Goal: Information Seeking & Learning: Learn about a topic

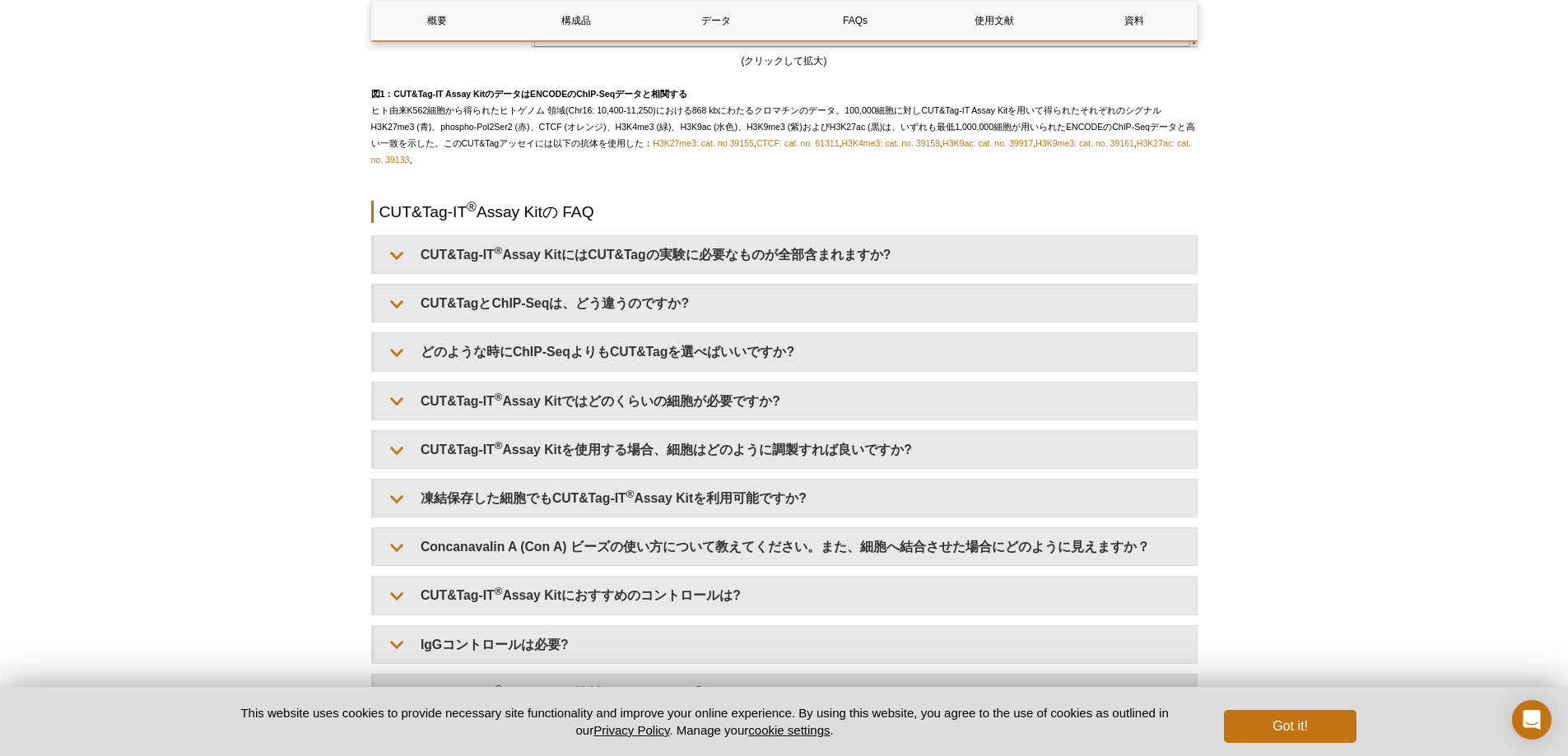
scroll to position [3183, 0]
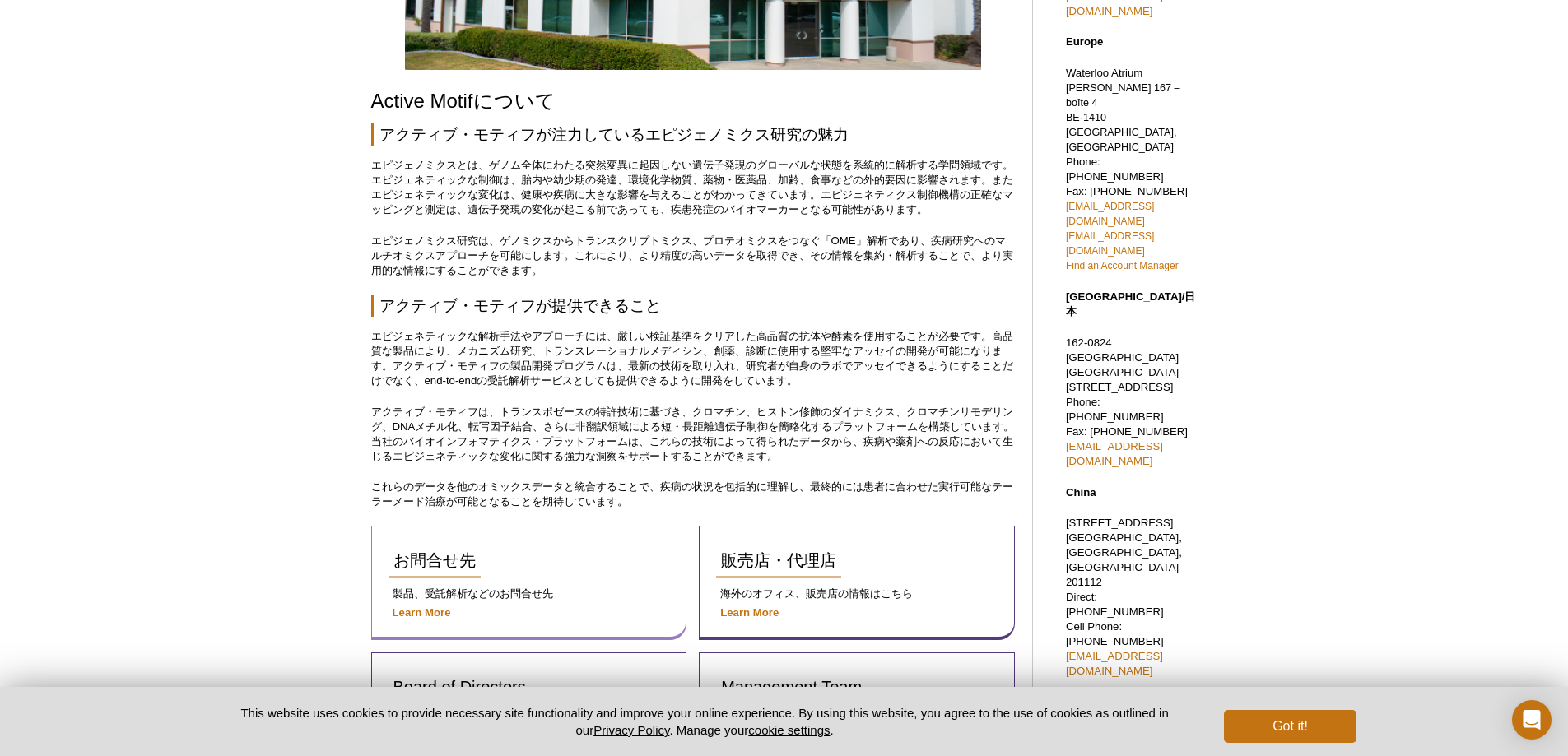
scroll to position [388, 0]
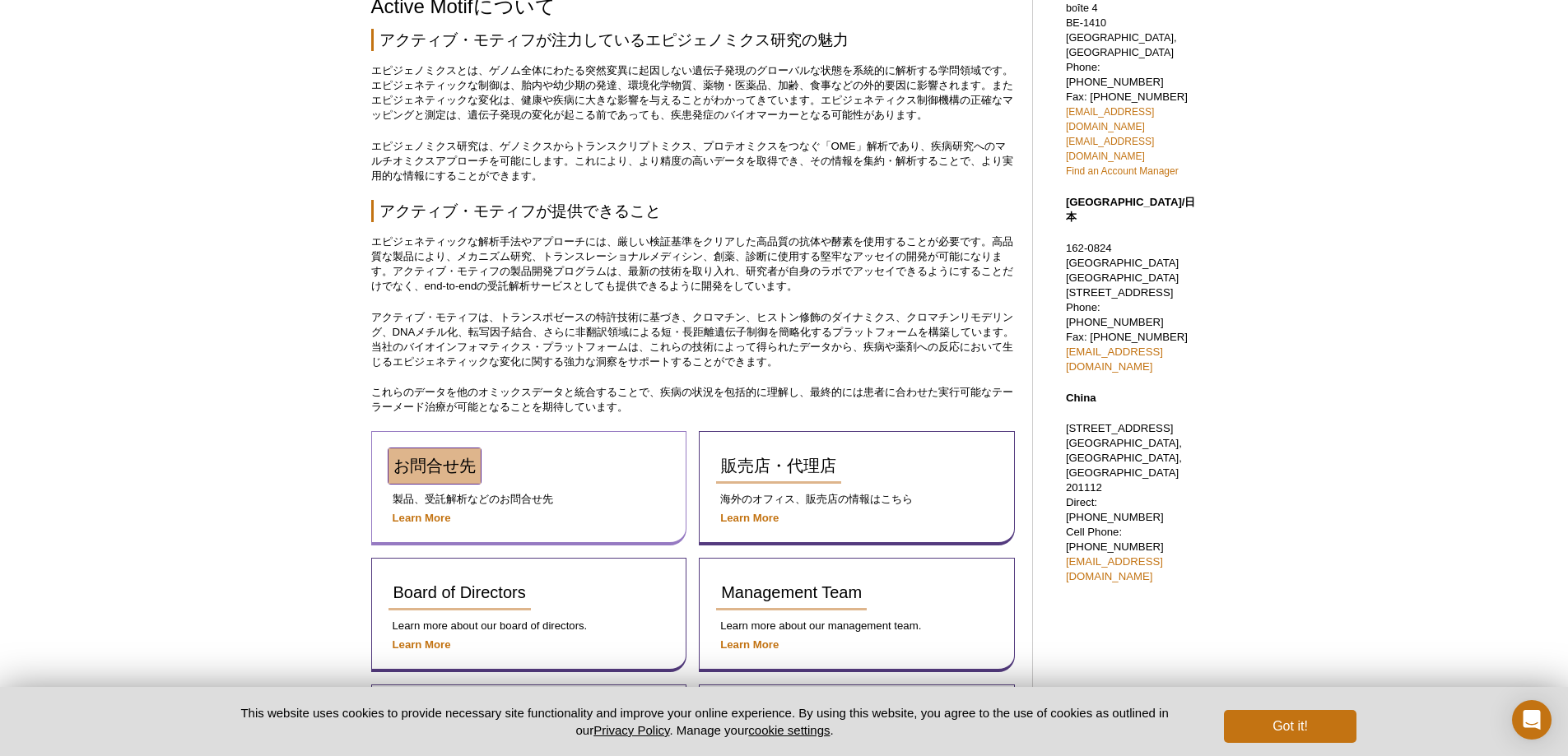
click at [444, 471] on span "お問合せ先" at bounding box center [434, 465] width 82 height 18
click at [416, 517] on strong "Learn More" at bounding box center [422, 517] width 58 height 13
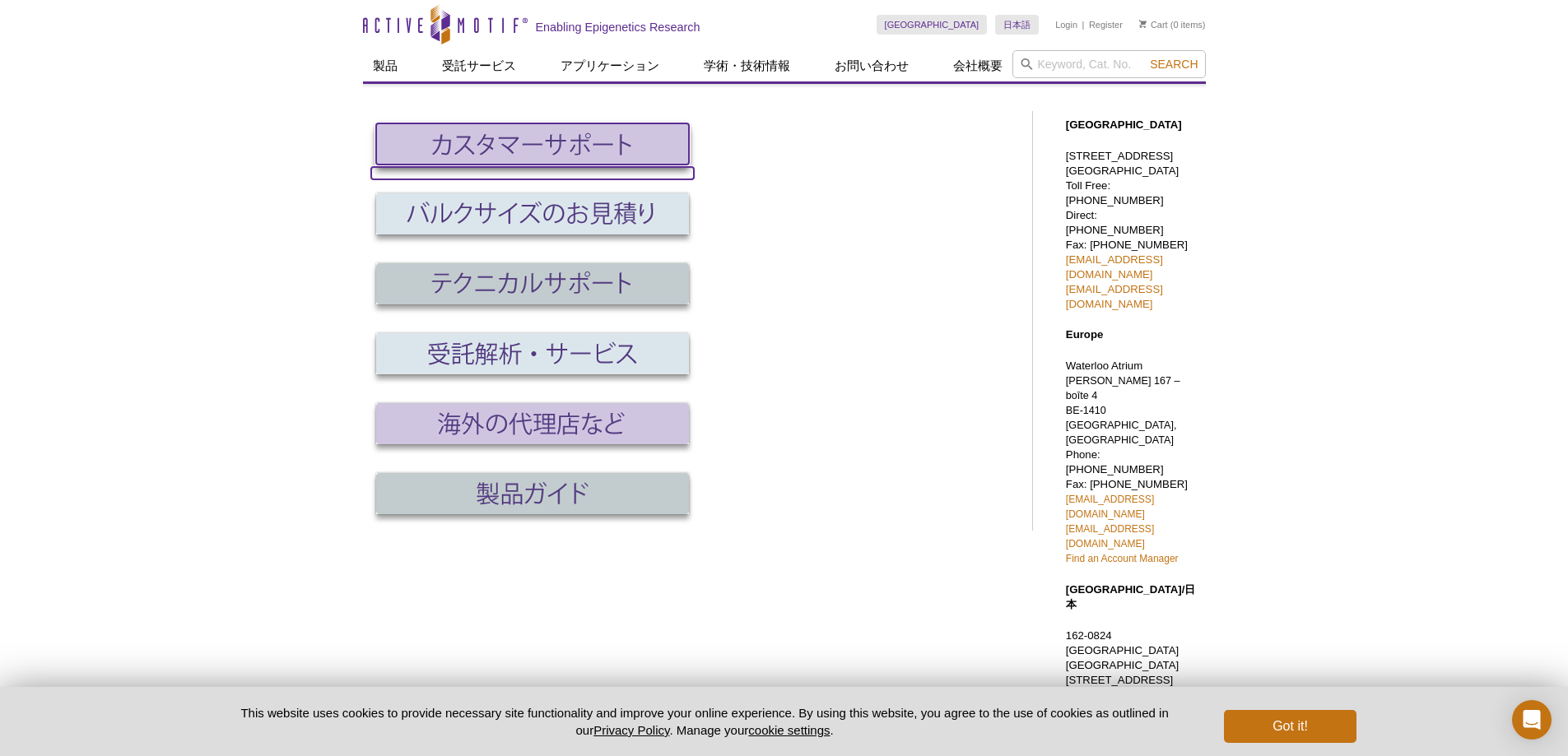
click at [554, 144] on img at bounding box center [532, 144] width 312 height 42
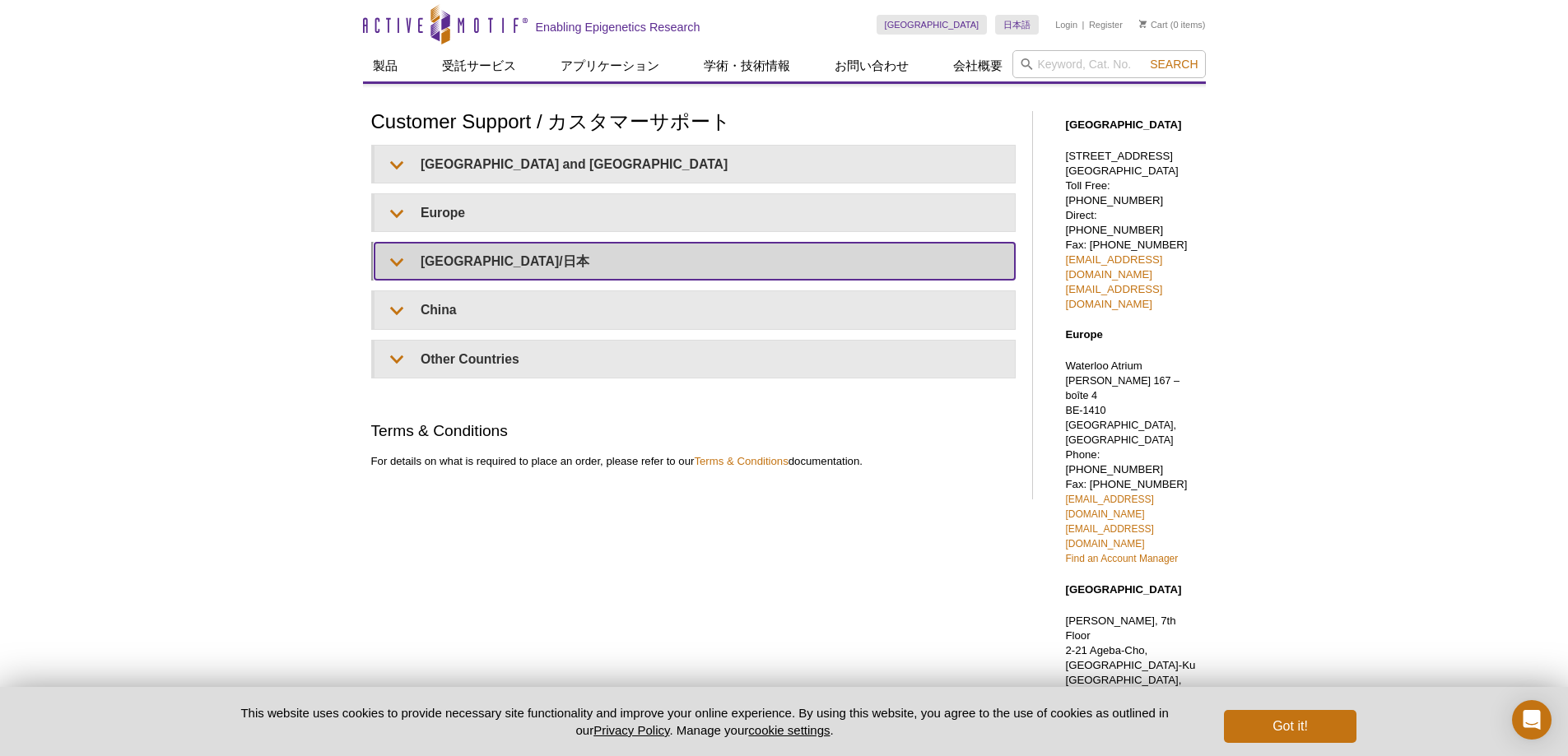
click at [466, 258] on summary "[GEOGRAPHIC_DATA]/日本" at bounding box center [695, 261] width 640 height 37
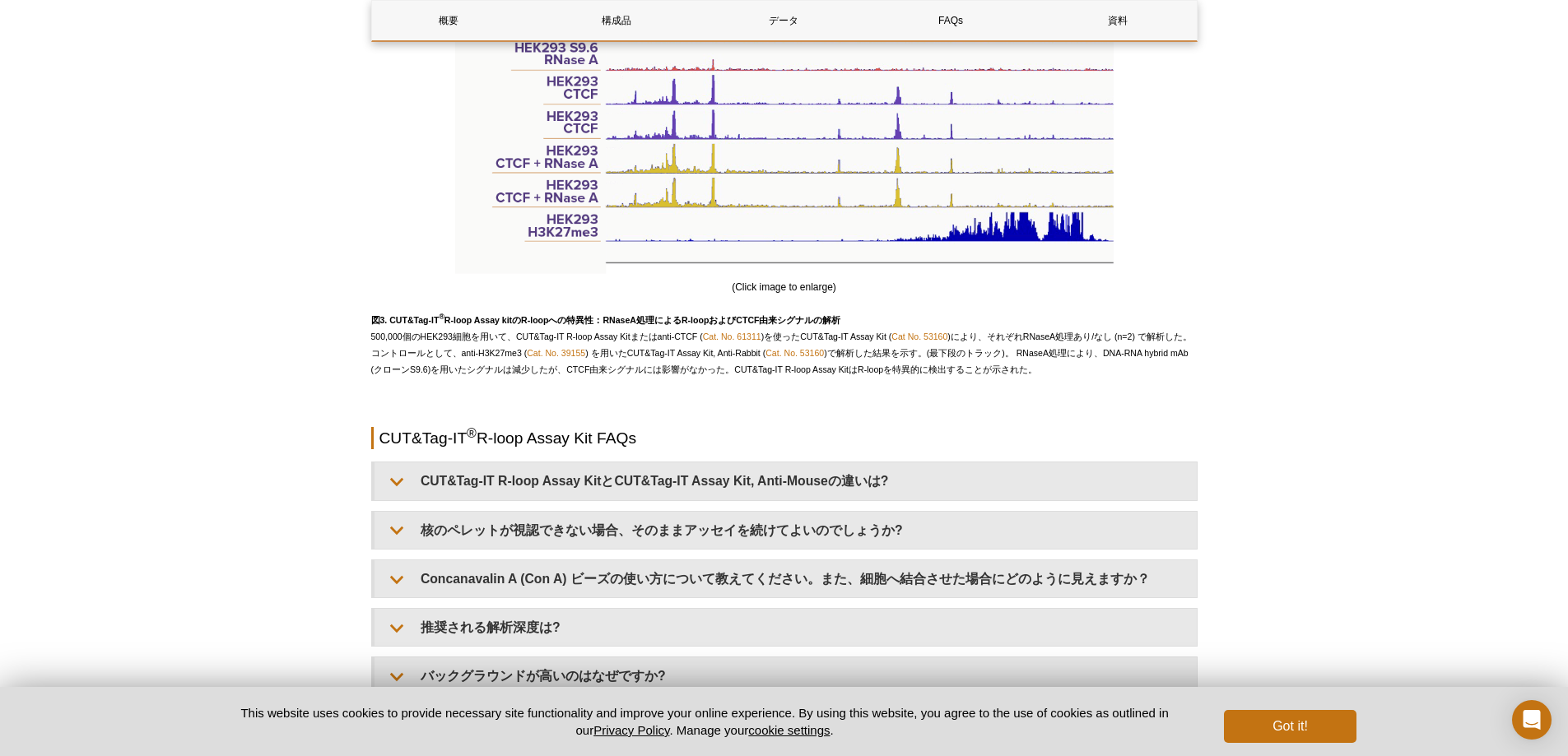
scroll to position [3126, 0]
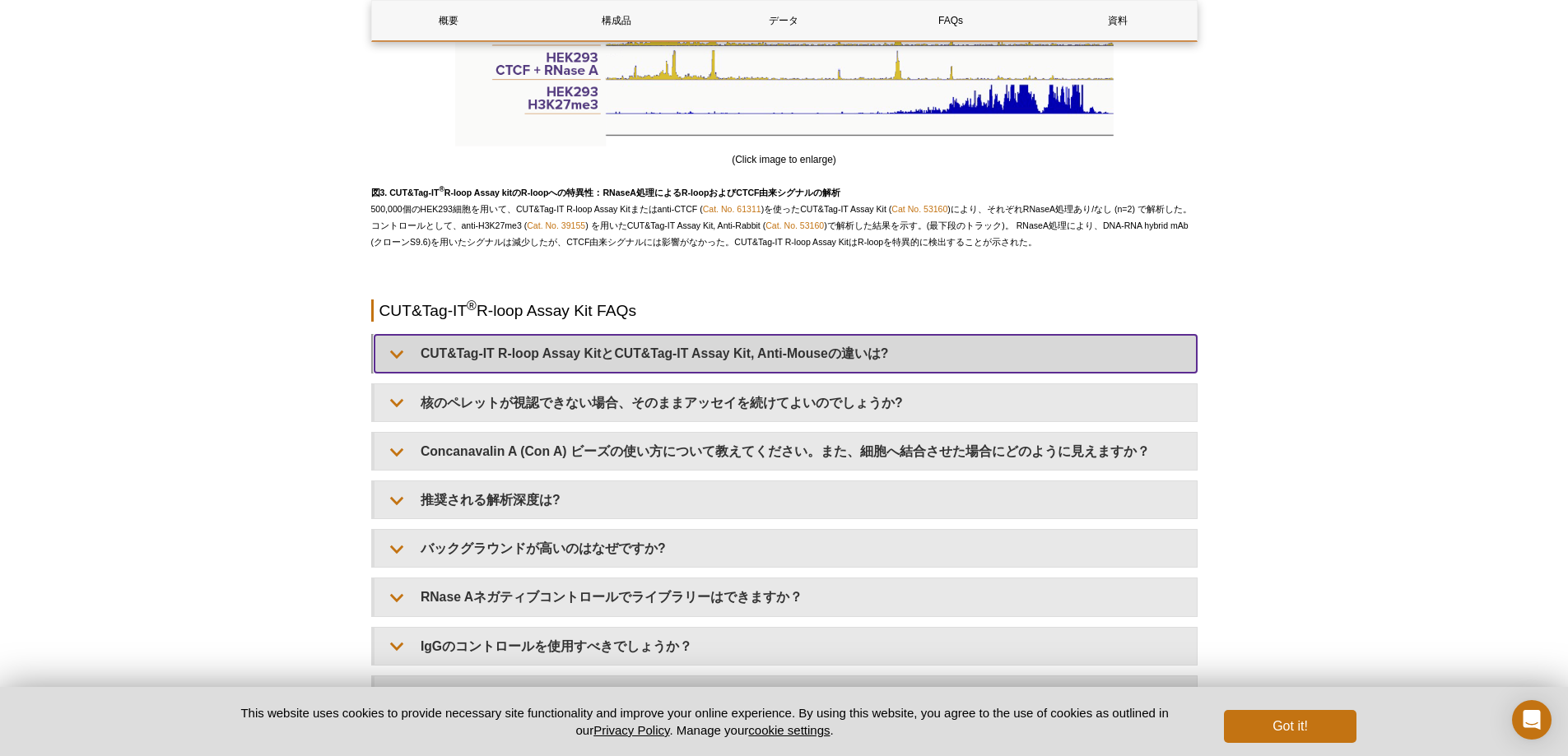
click at [652, 346] on summary "CUT&Tag-IT R-loop Assay KitとCUT&Tag-IT Assay Kit, Anti-Mouseの違いは?" at bounding box center [785, 353] width 822 height 37
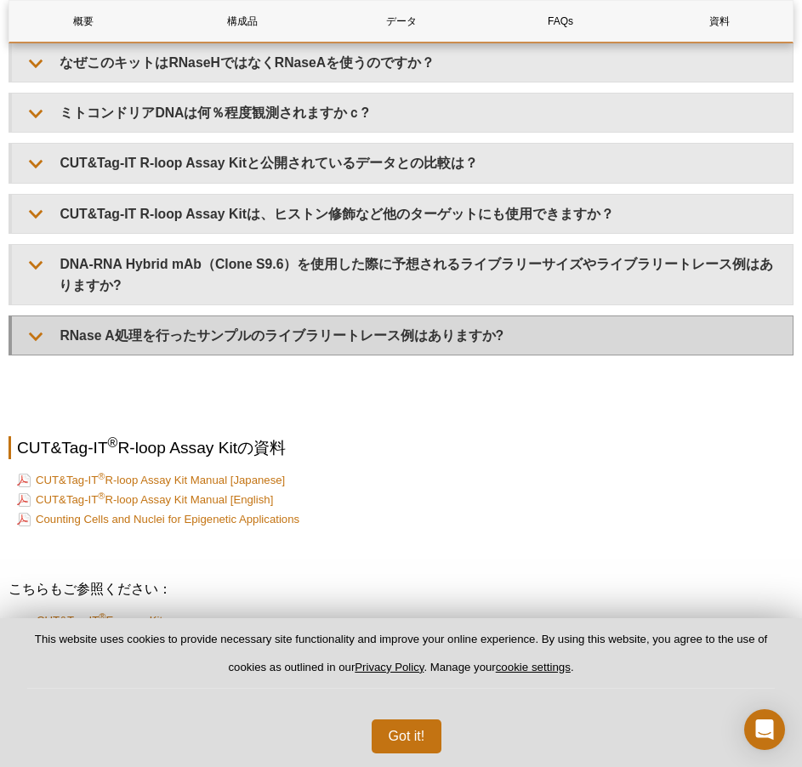
scroll to position [4509, 0]
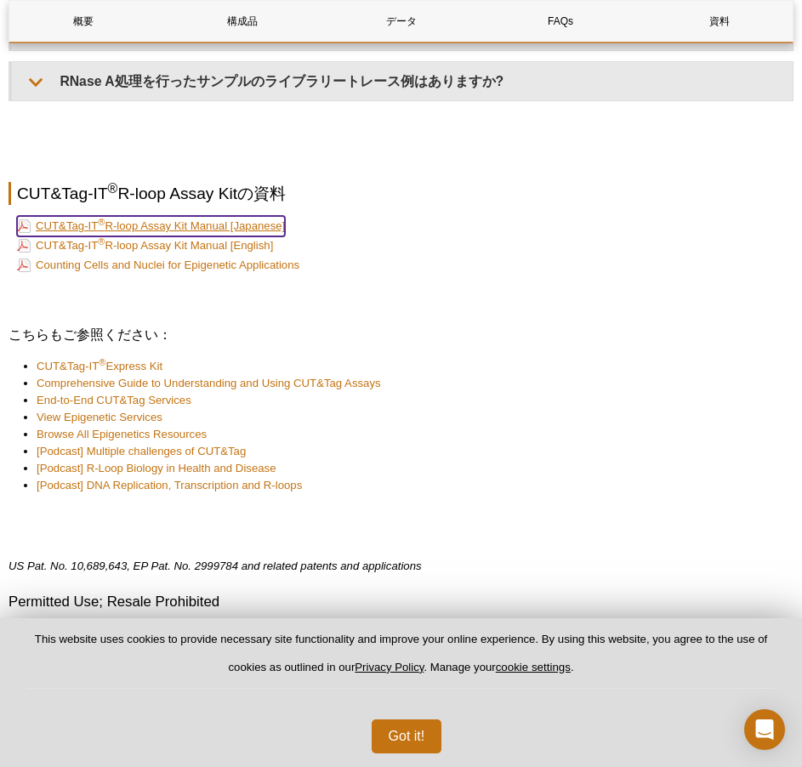
click at [257, 216] on link "CUT&Tag-IT ® R-loop Assay Kit Manual [Japanese]" at bounding box center [151, 226] width 268 height 20
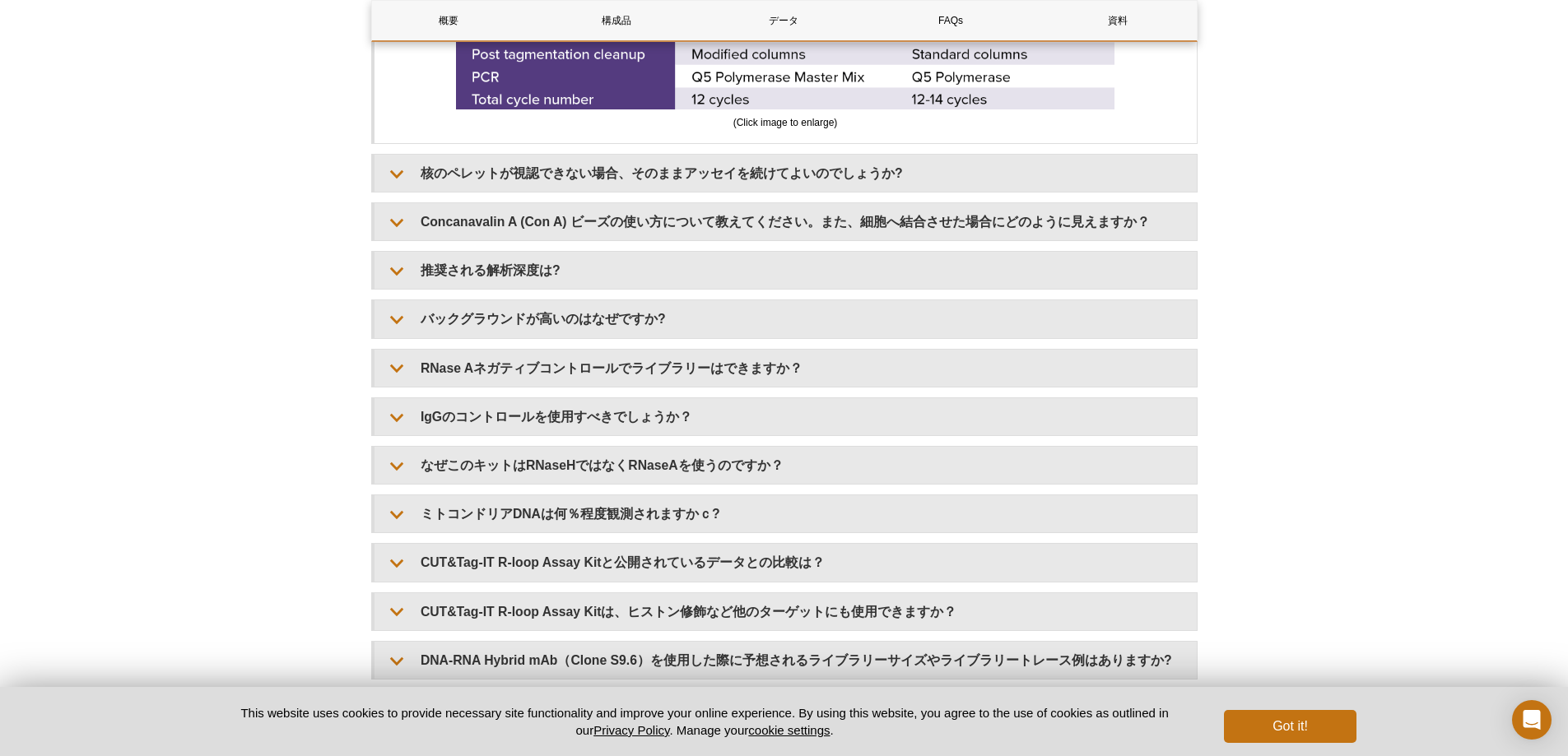
scroll to position [3612, 0]
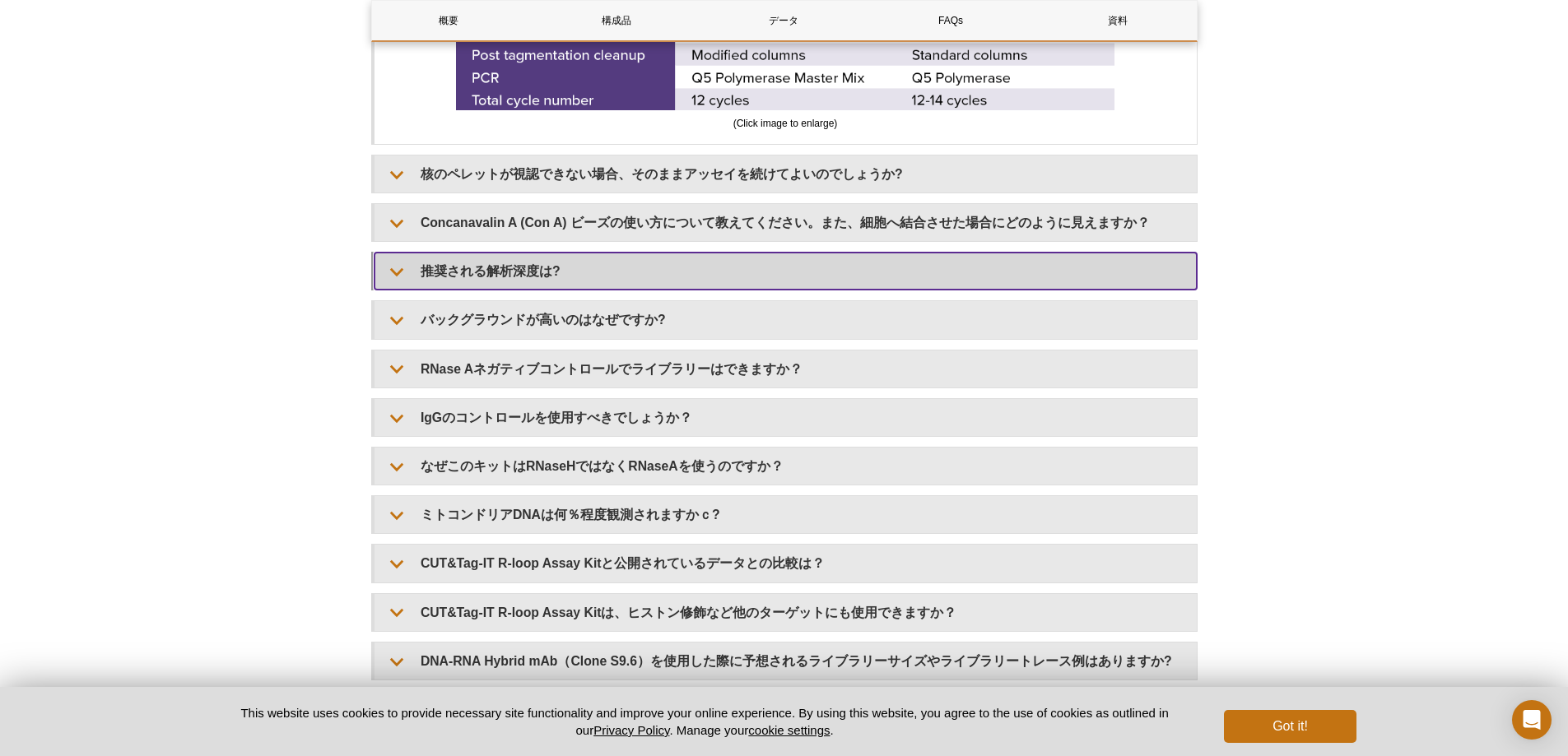
click at [543, 273] on summary "推奨される解析深度は?" at bounding box center [785, 271] width 822 height 37
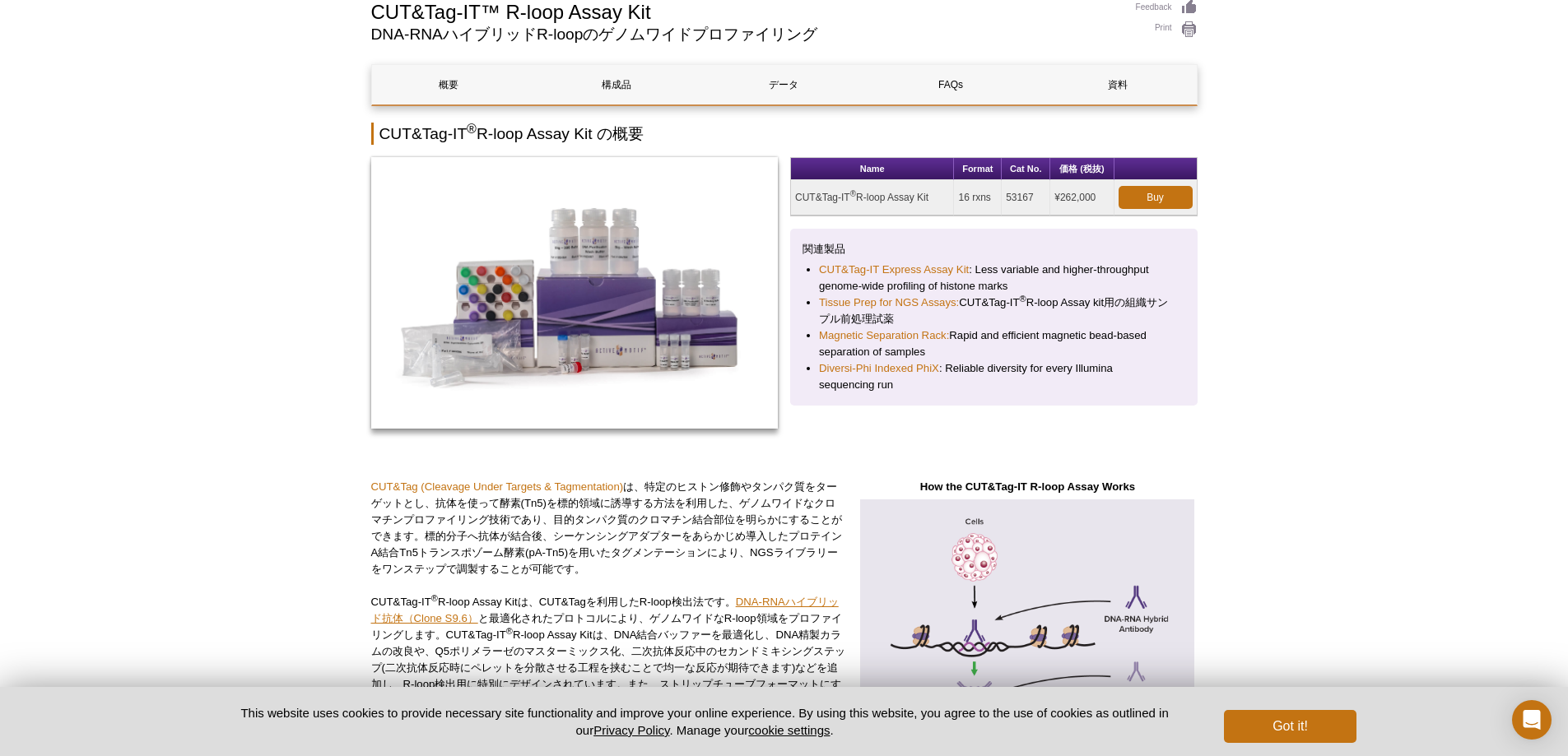
scroll to position [0, 0]
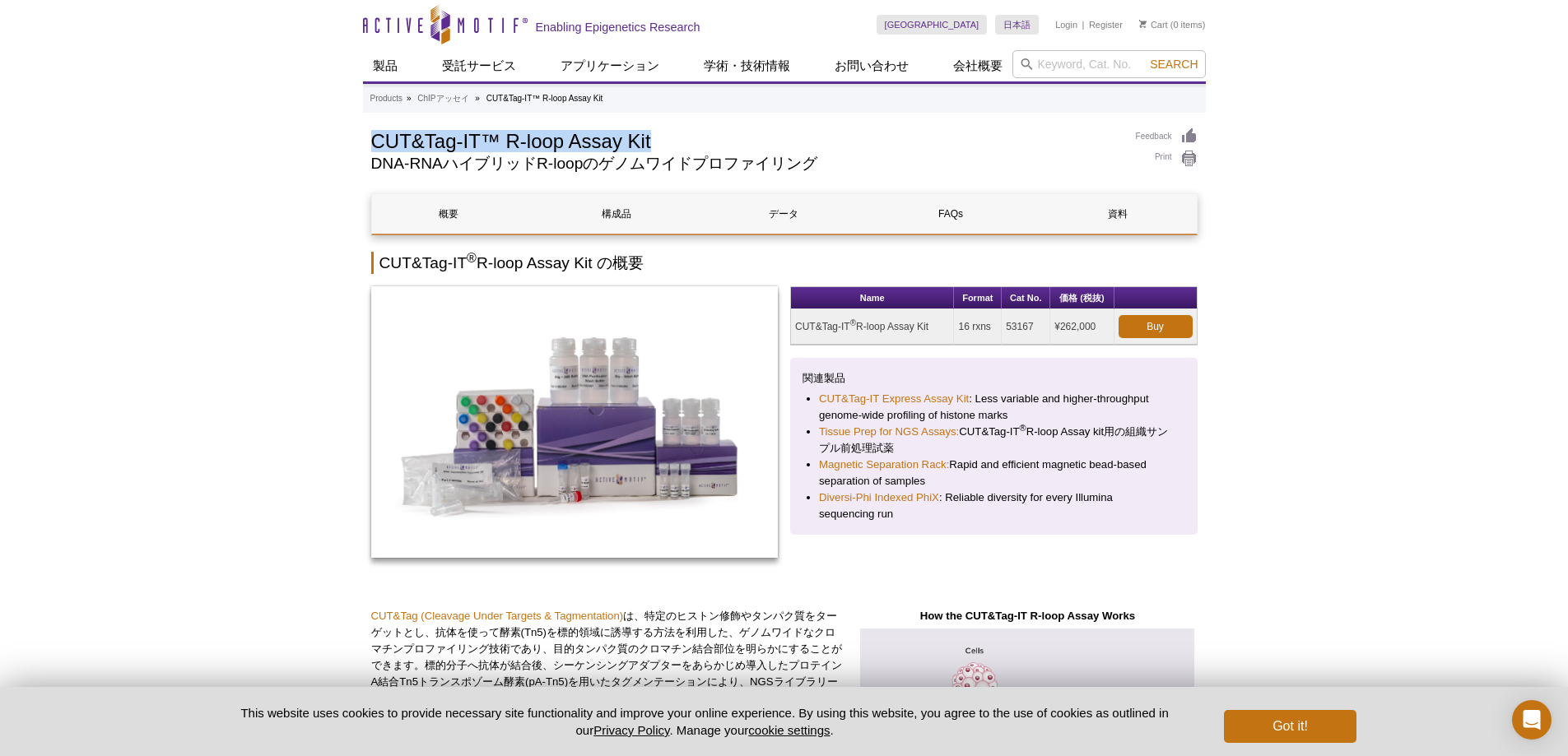
drag, startPoint x: 657, startPoint y: 140, endPoint x: 376, endPoint y: 149, distance: 281.1
click at [376, 149] on h1 "CUT&Tag-IT™ R-loop Assay Kit" at bounding box center [745, 140] width 748 height 25
copy h1 "CUT&Tag-IT™ R-loop Assay Kit"
drag, startPoint x: 133, startPoint y: 480, endPoint x: 185, endPoint y: 476, distance: 52.2
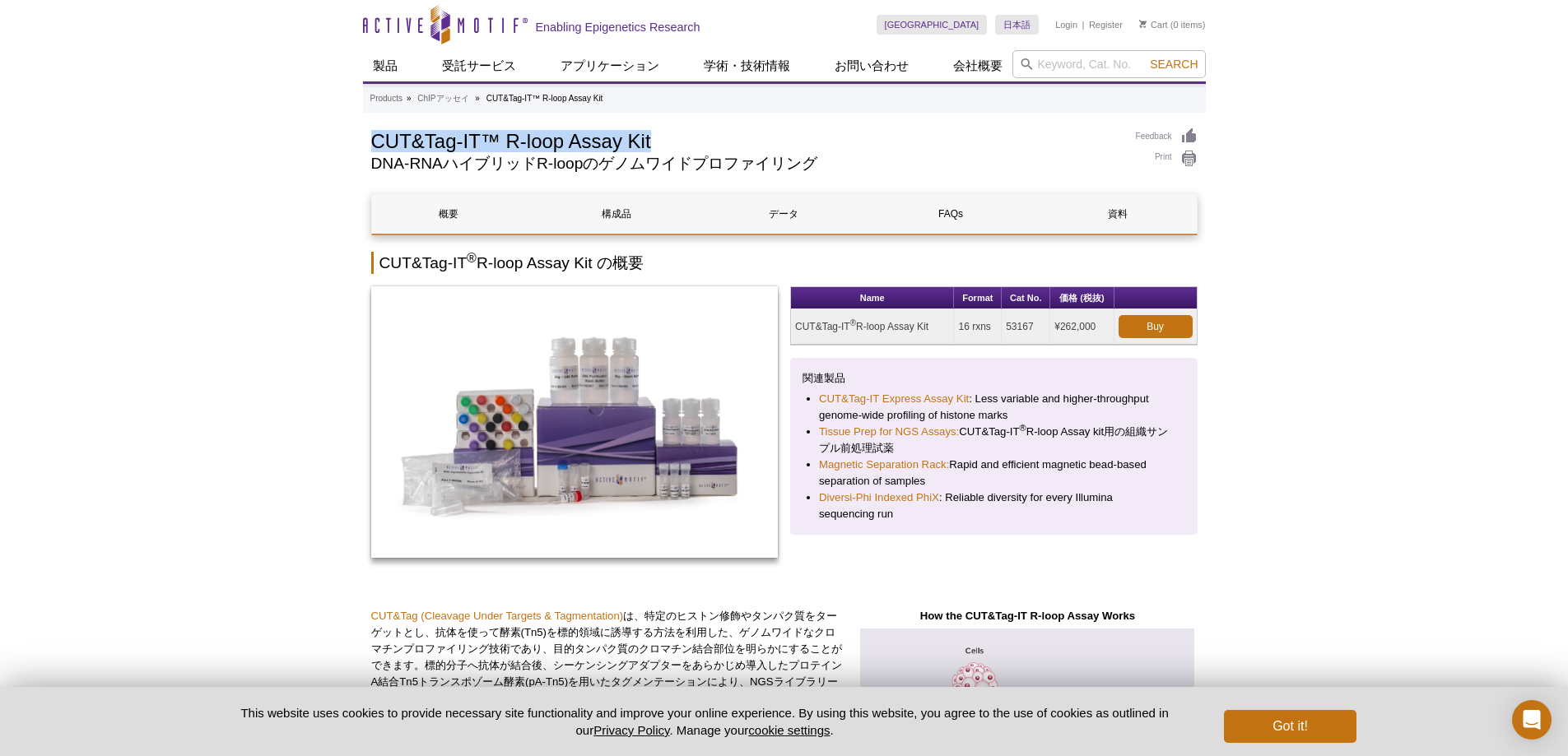
drag, startPoint x: 670, startPoint y: 142, endPoint x: 376, endPoint y: 149, distance: 294.1
click at [376, 149] on h1 "CUT&Tag-IT™ R-loop Assay Kit" at bounding box center [745, 140] width 748 height 25
copy h1 "CUT&Tag-IT™ R-loop Assay Kit"
